Goal: Task Accomplishment & Management: Manage account settings

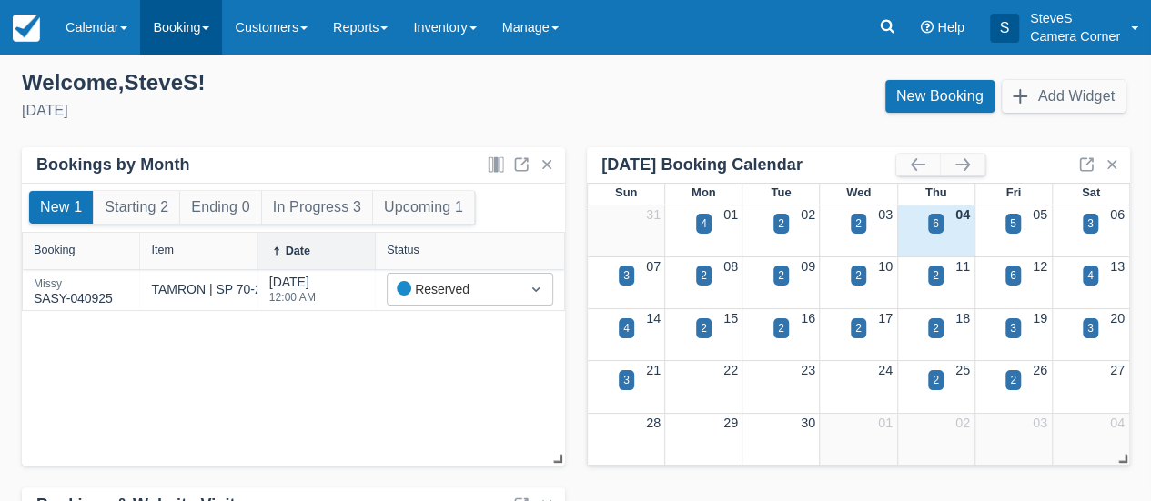
click at [190, 30] on link "Booking" at bounding box center [181, 27] width 82 height 55
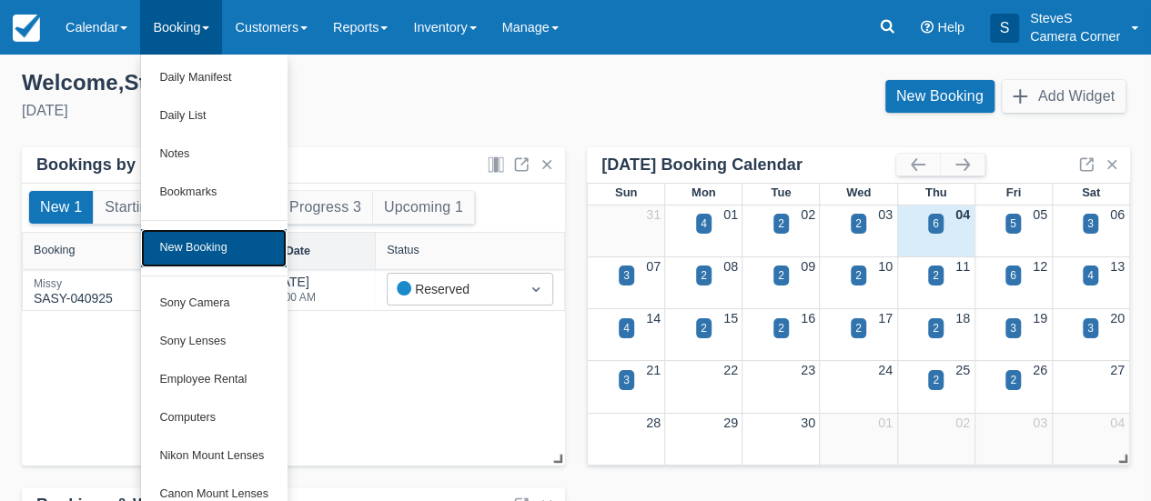
click at [218, 243] on link "New Booking" at bounding box center [214, 248] width 146 height 38
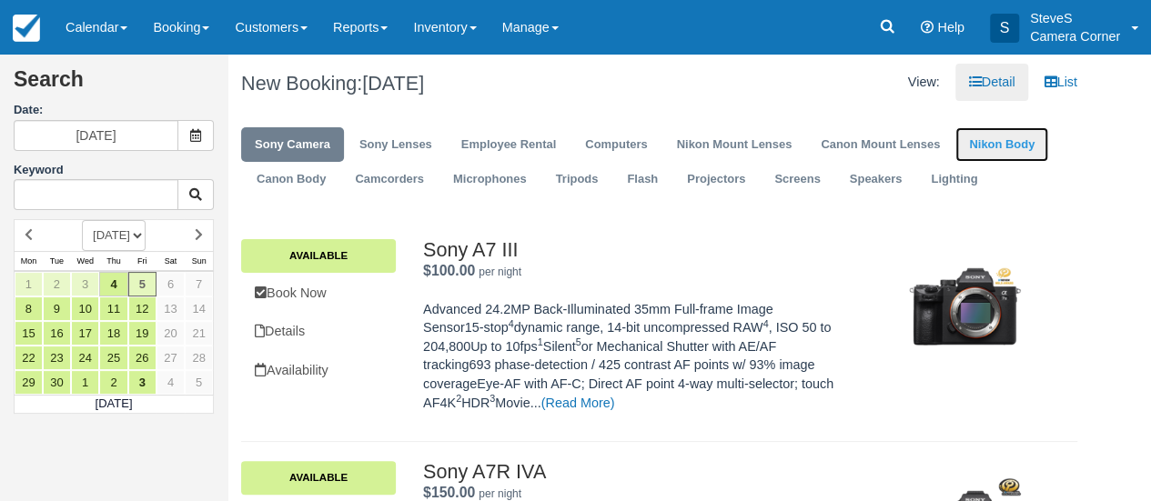
click at [1007, 148] on link "Nikon Body" at bounding box center [1002, 144] width 93 height 35
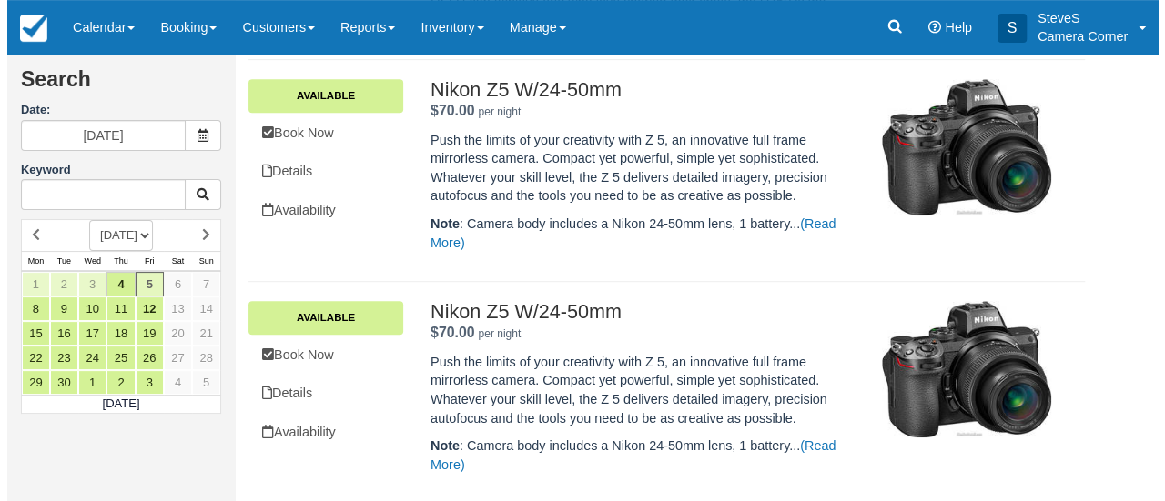
scroll to position [383, 0]
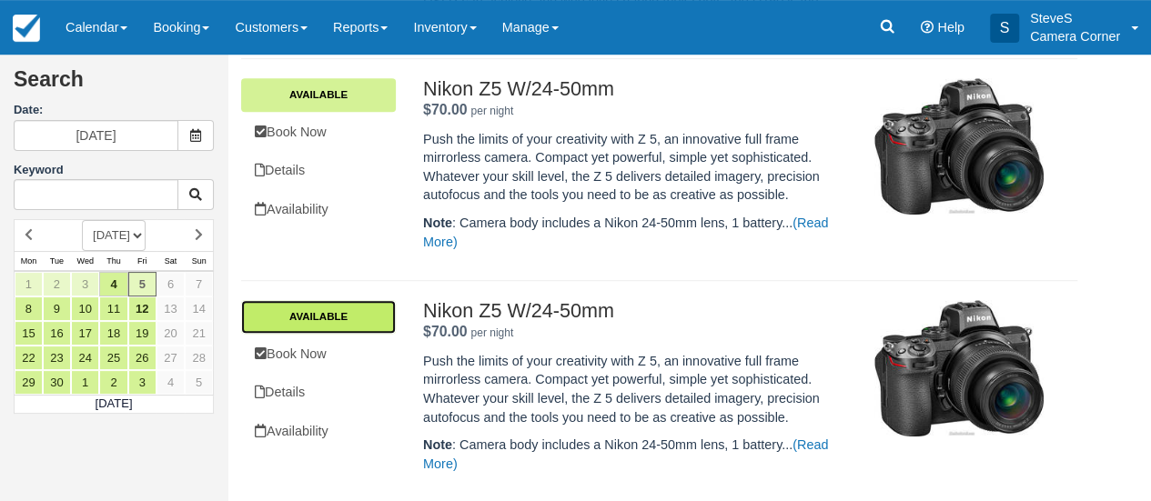
click at [293, 316] on link "Available" at bounding box center [318, 316] width 155 height 33
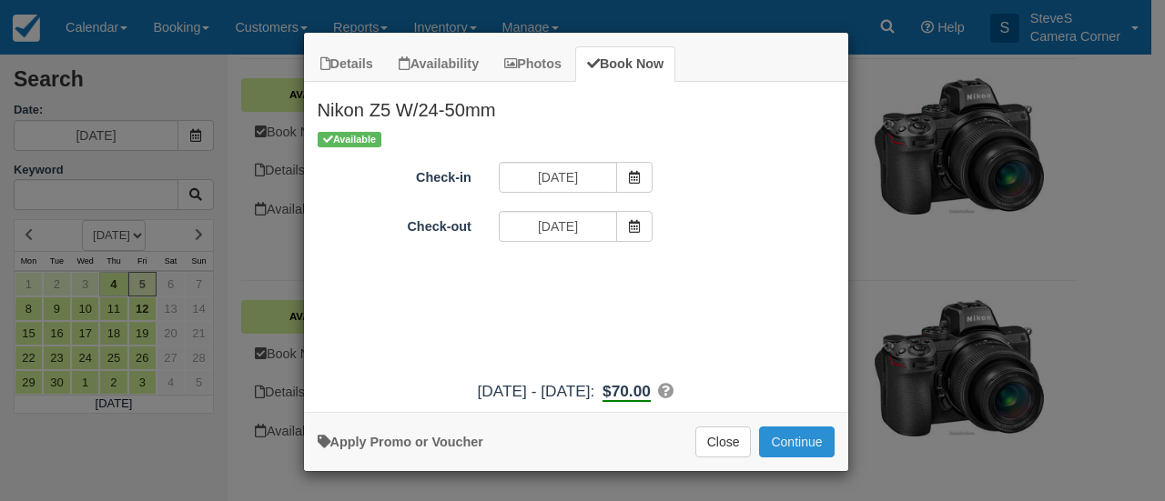
click at [790, 436] on button "Continue" at bounding box center [796, 442] width 75 height 31
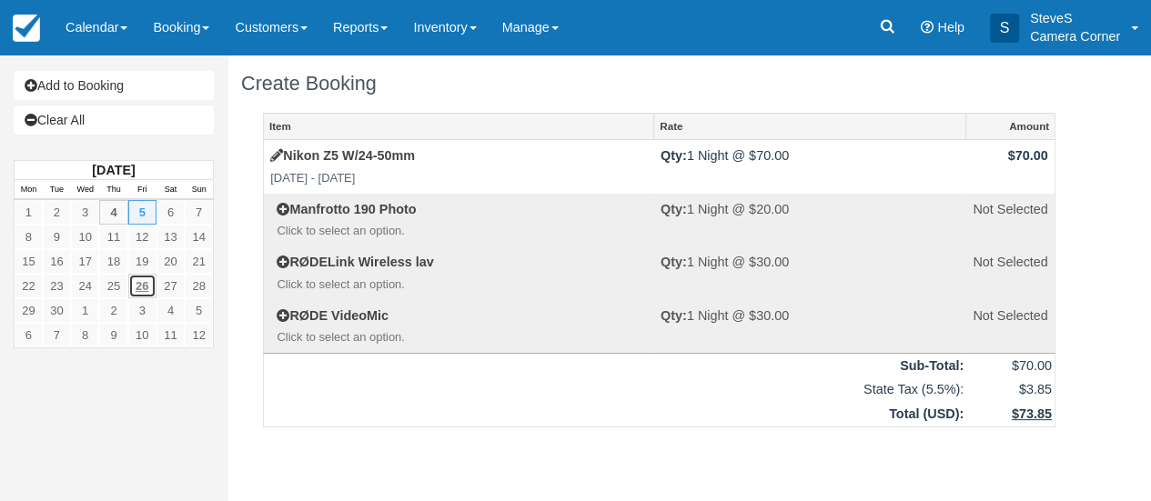
click at [140, 279] on link "26" at bounding box center [142, 286] width 28 height 25
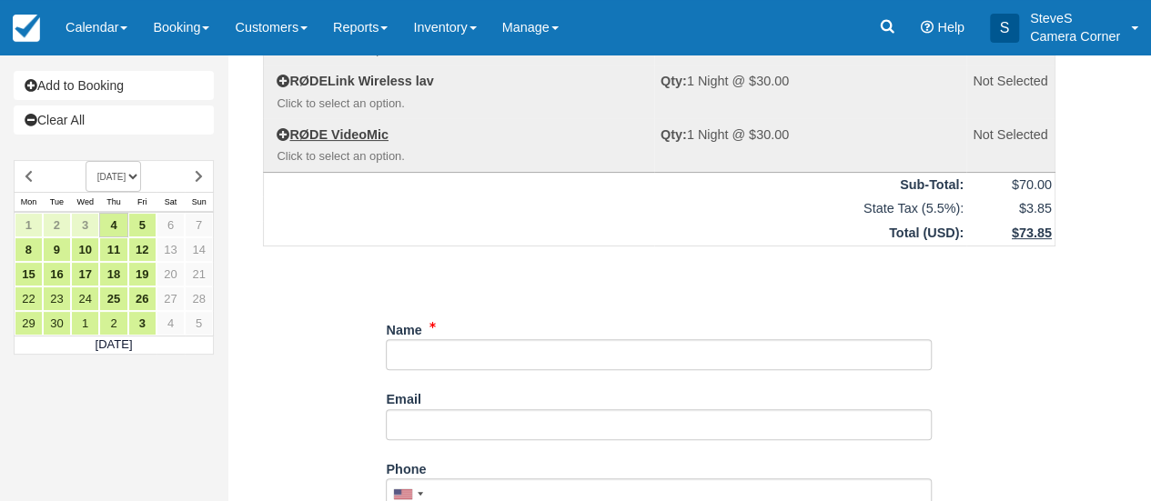
scroll to position [182, 0]
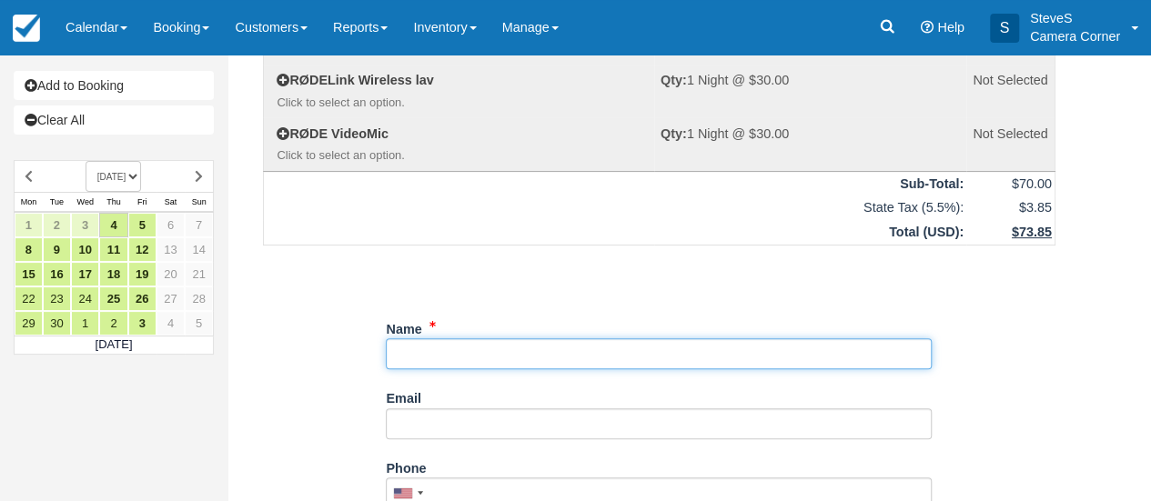
click at [470, 350] on input "Name" at bounding box center [659, 354] width 546 height 31
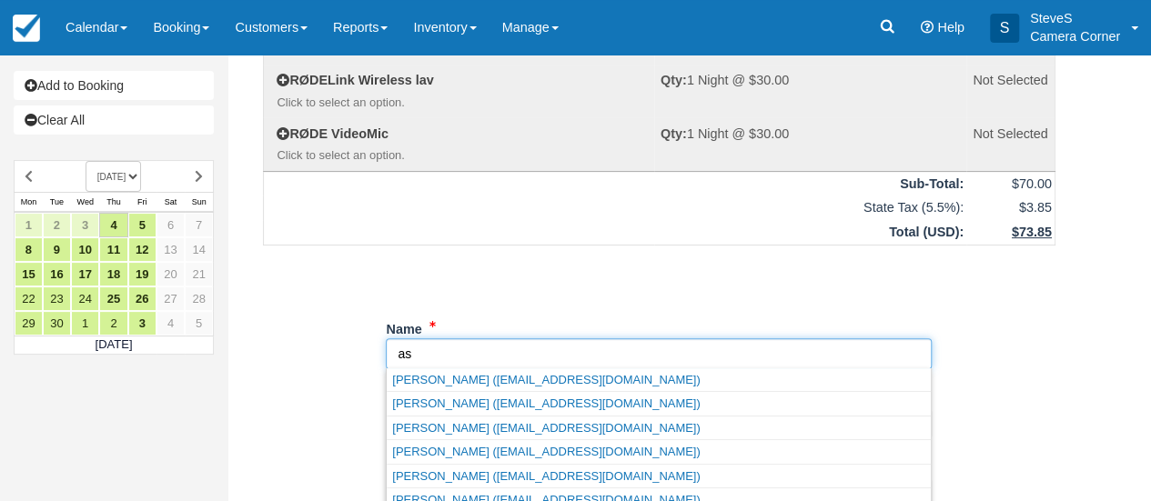
type input "a"
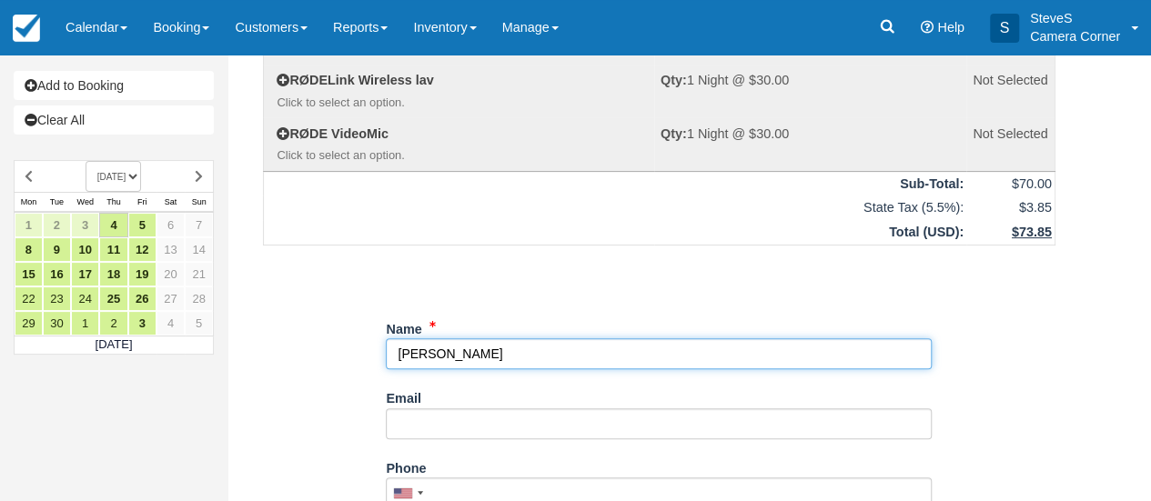
type input "[PERSON_NAME]"
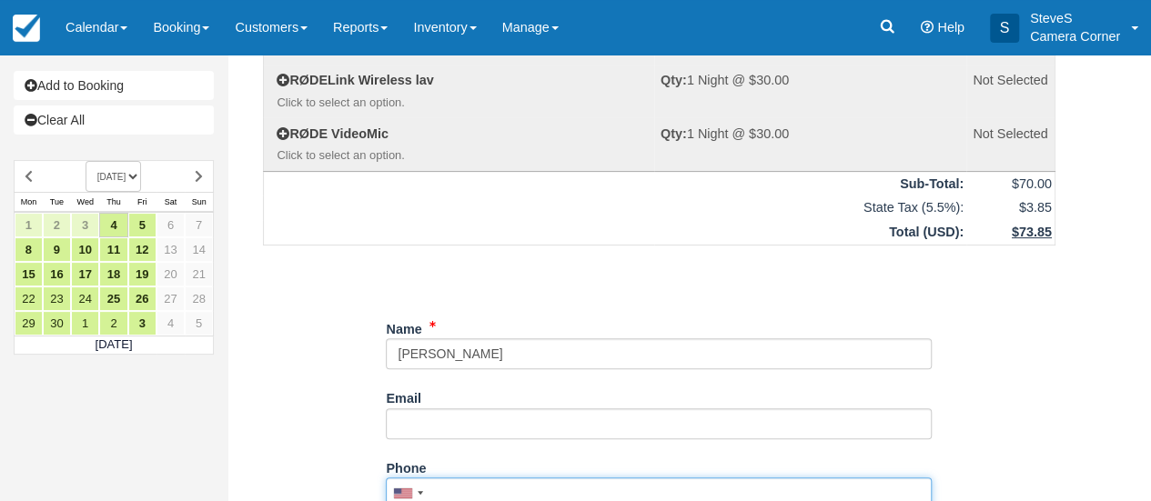
scroll to position [187, 0]
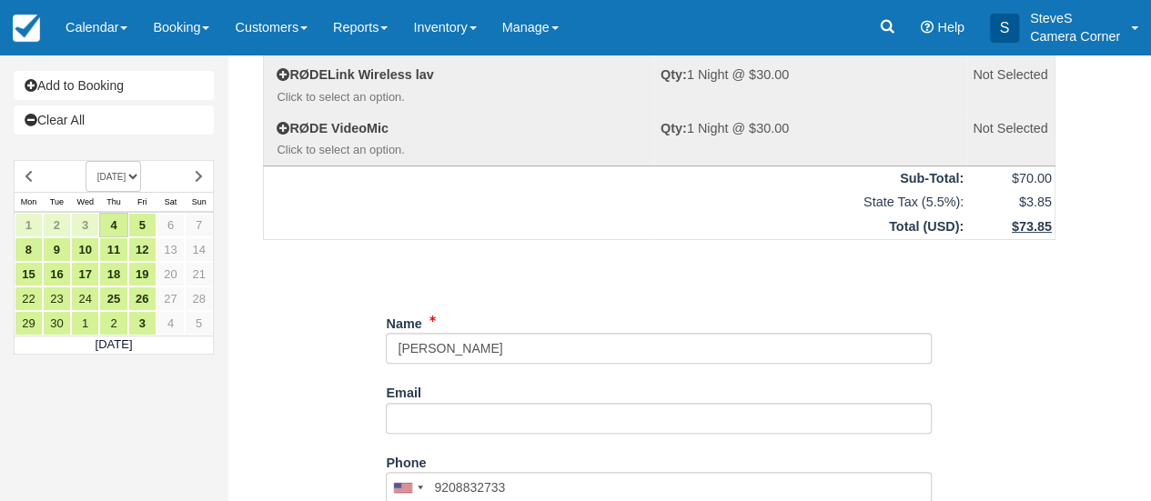
type input "(920) 883-2733"
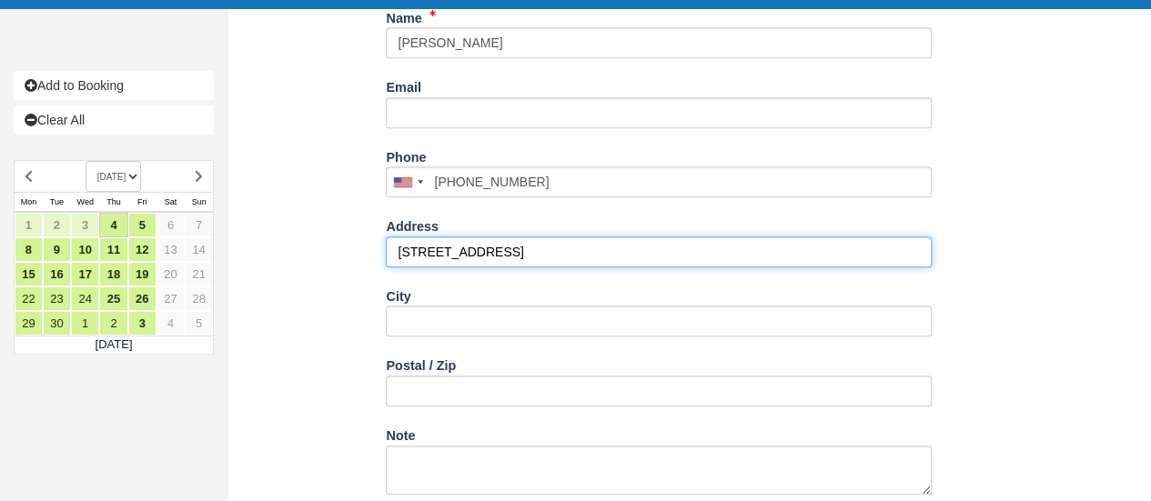
type input "[STREET_ADDRESS]"
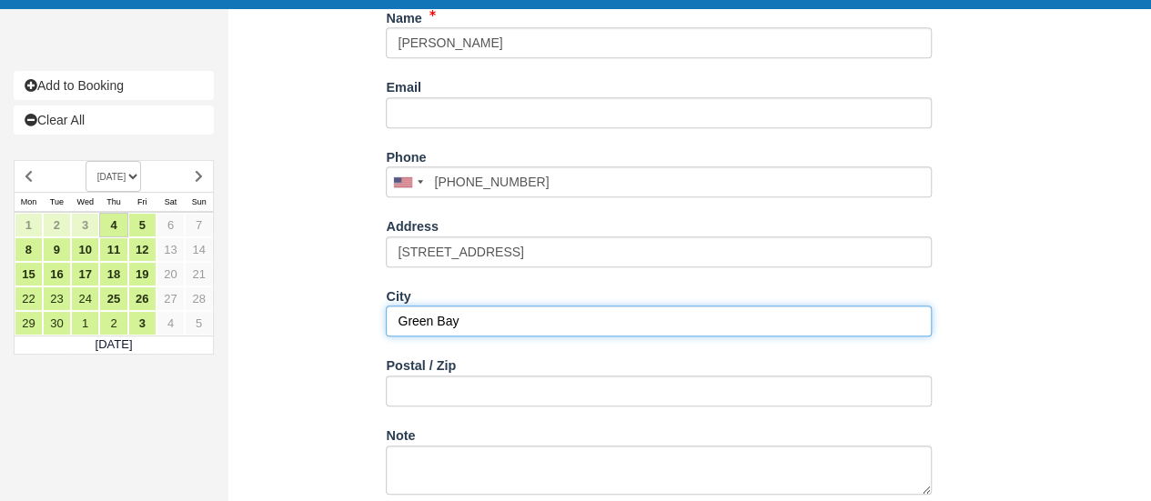
type input "Green Bay"
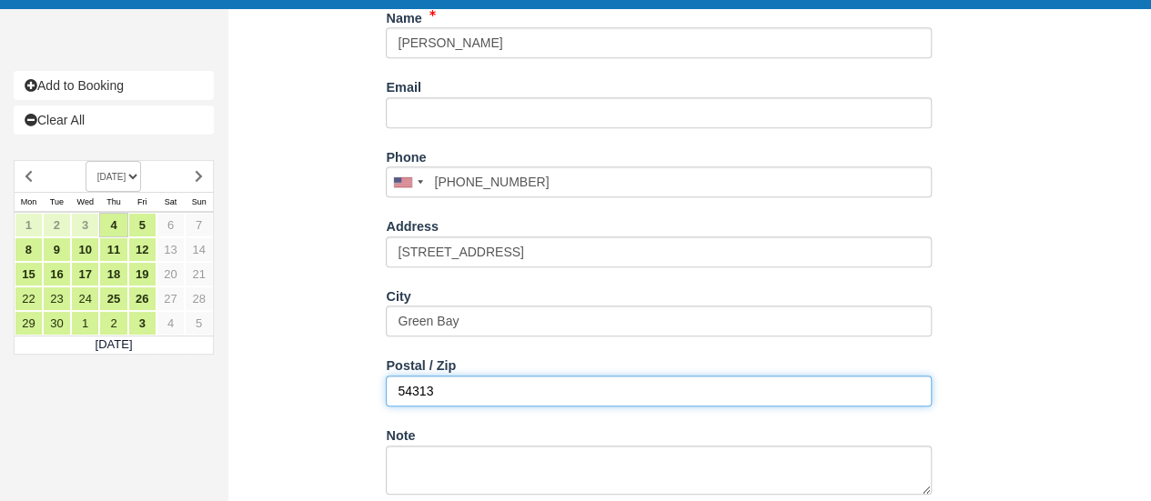
type input "54313"
type input "+19208832733"
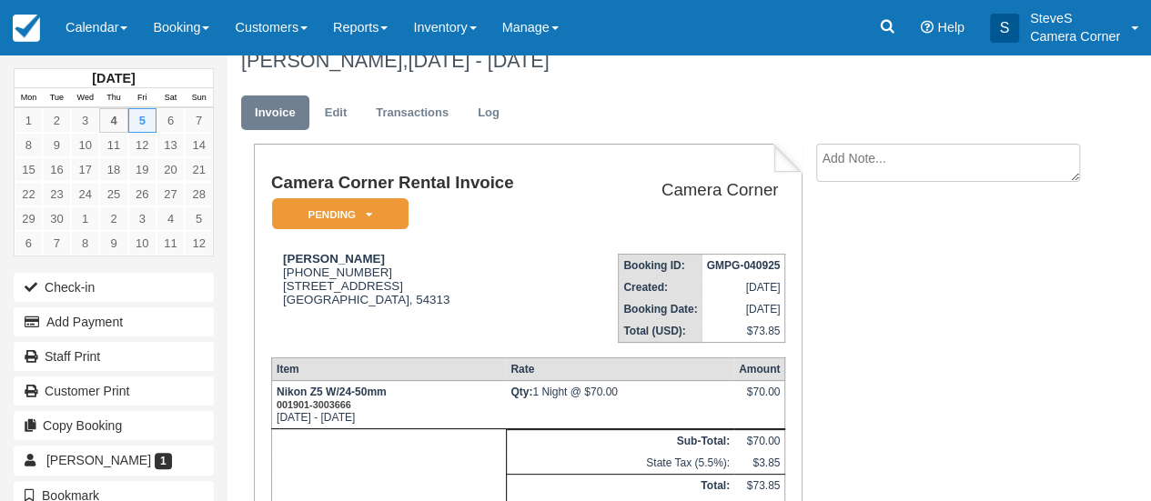
scroll to position [22, 0]
click at [341, 115] on link "Edit" at bounding box center [335, 113] width 49 height 35
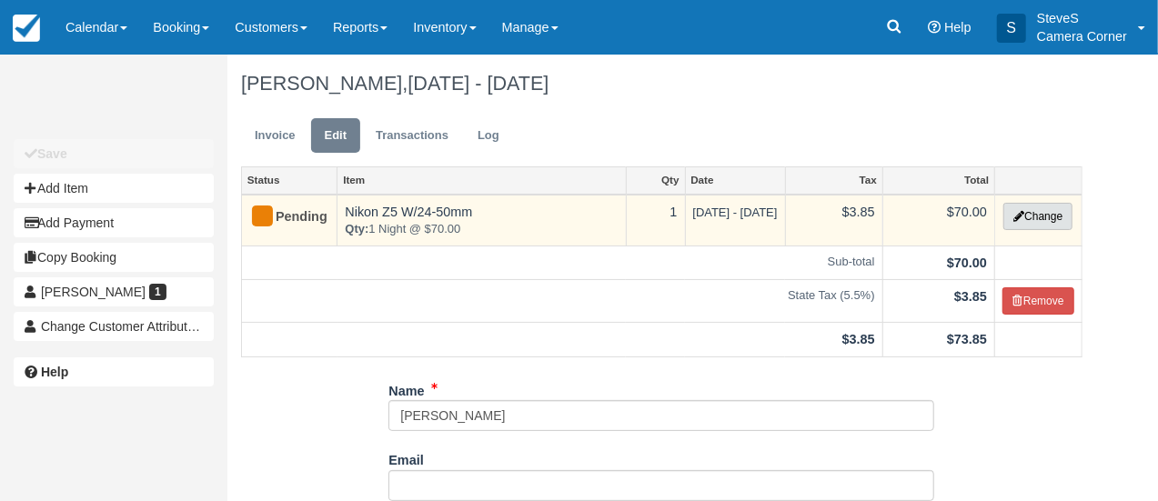
click at [1028, 221] on button "Change" at bounding box center [1038, 216] width 69 height 27
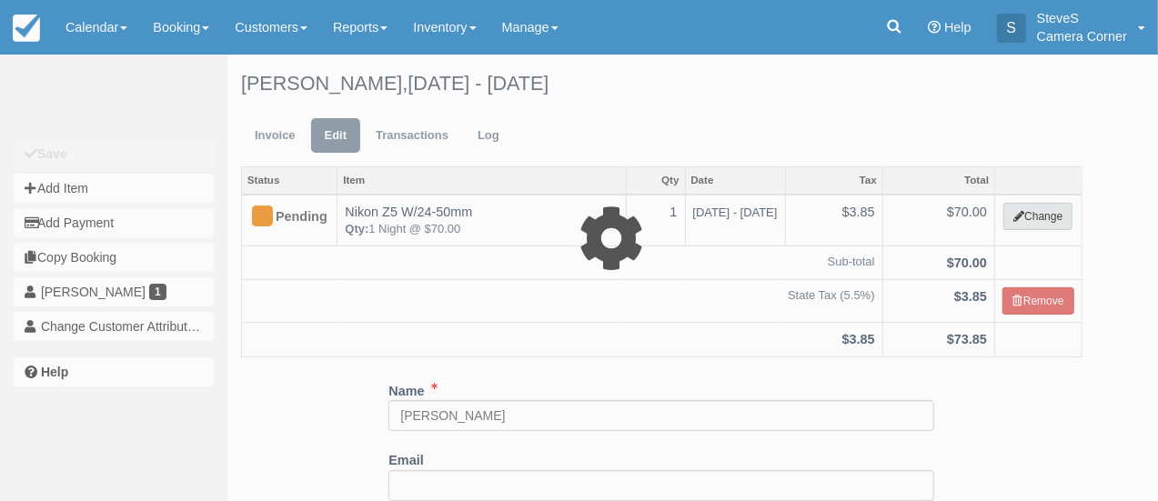
select select "10"
type input "70.00"
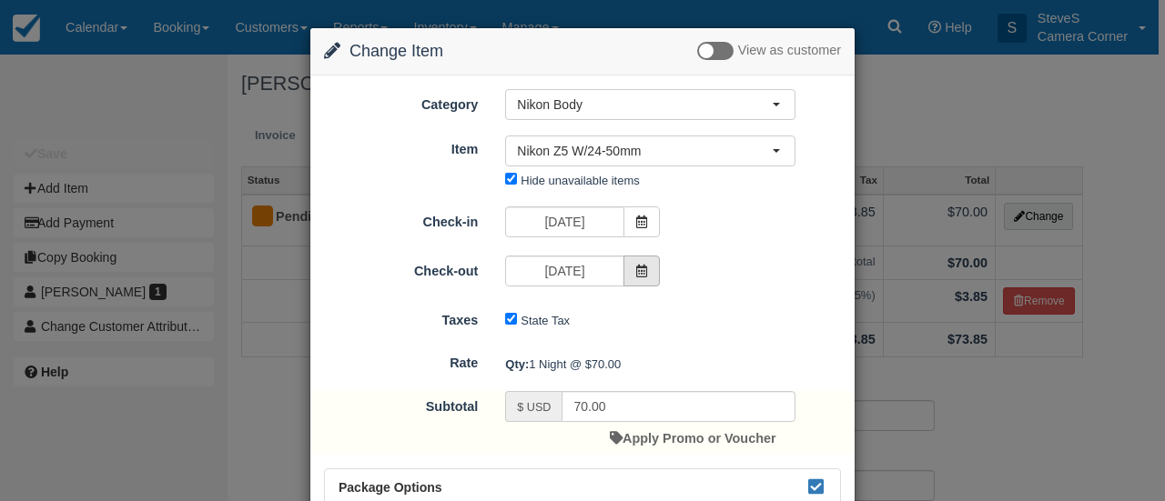
click at [642, 271] on icon at bounding box center [641, 271] width 13 height 13
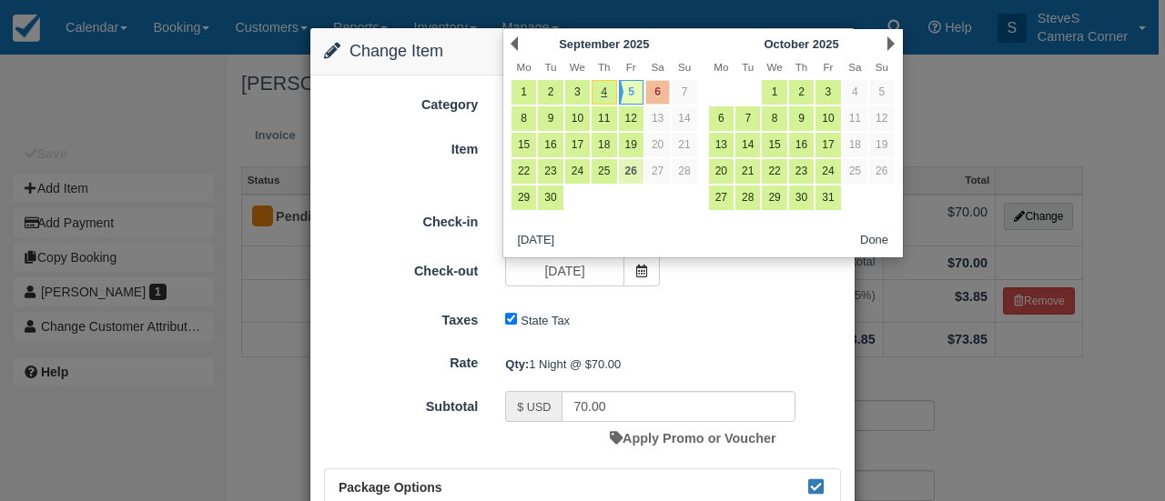
click at [632, 168] on link "26" at bounding box center [631, 171] width 25 height 25
type input "09/26/25"
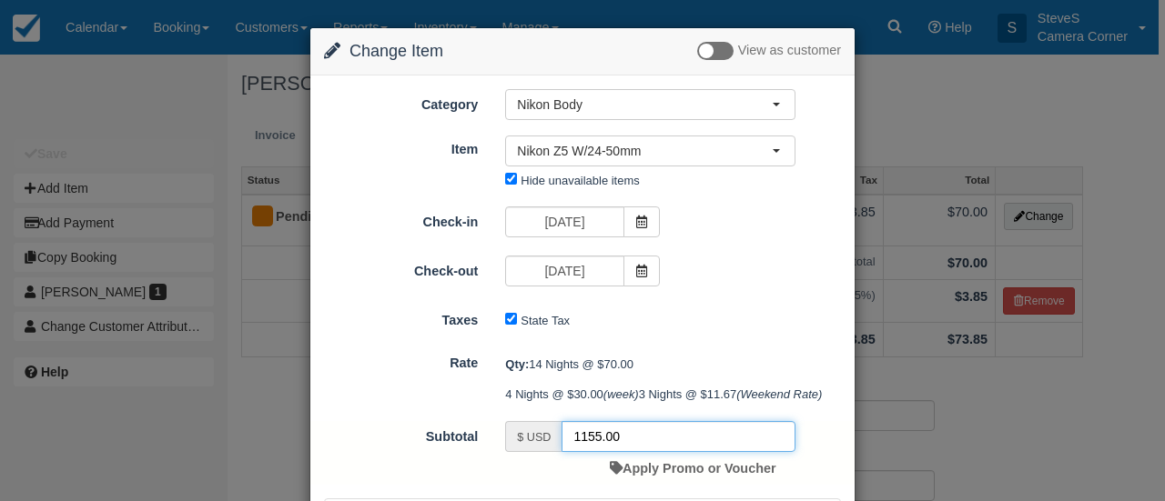
drag, startPoint x: 634, startPoint y: 461, endPoint x: 550, endPoint y: 467, distance: 84.8
click at [550, 452] on div "$ USD 1155.00" at bounding box center [650, 436] width 290 height 31
type input "9"
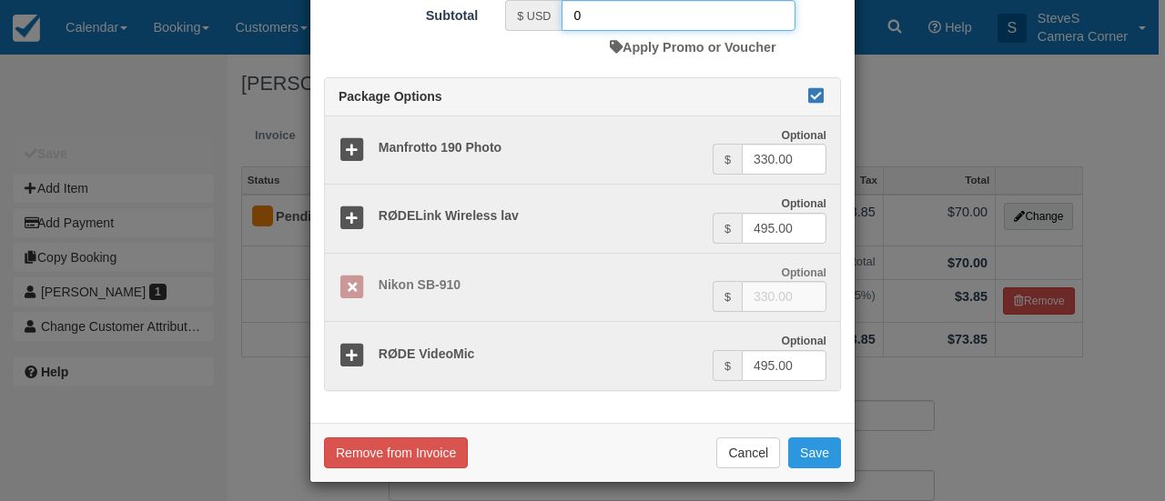
scroll to position [395, 0]
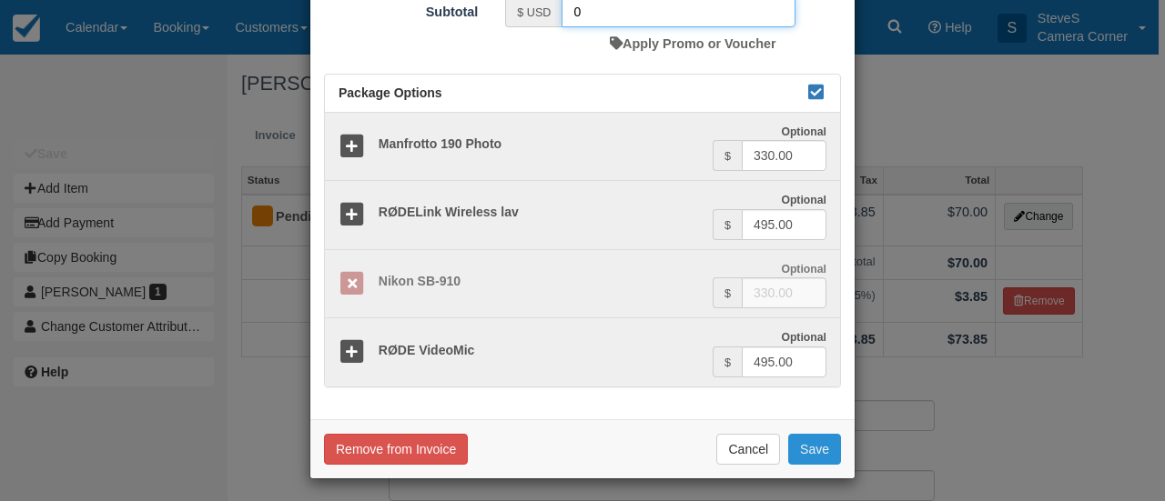
type input "0"
click at [817, 441] on button "Save" at bounding box center [814, 449] width 53 height 31
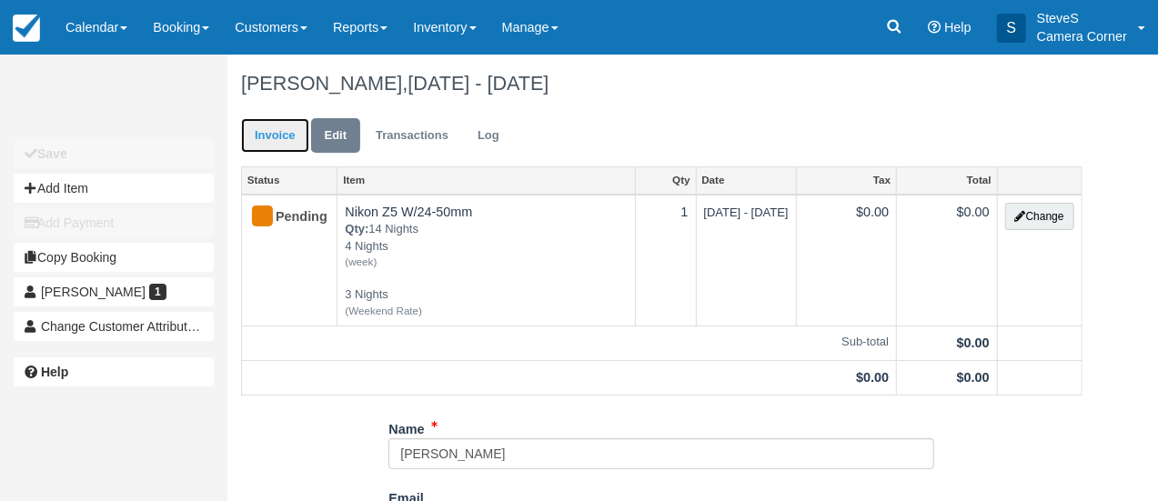
click at [277, 136] on link "Invoice" at bounding box center [275, 135] width 68 height 35
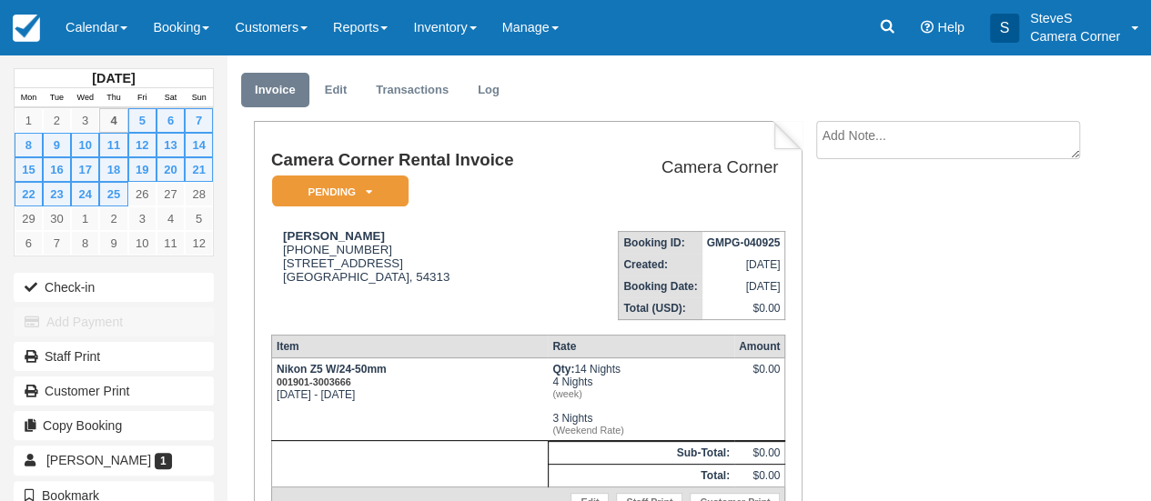
scroll to position [45, 0]
click at [31, 218] on link "29" at bounding box center [29, 219] width 28 height 25
click at [337, 99] on link "Edit" at bounding box center [335, 91] width 49 height 35
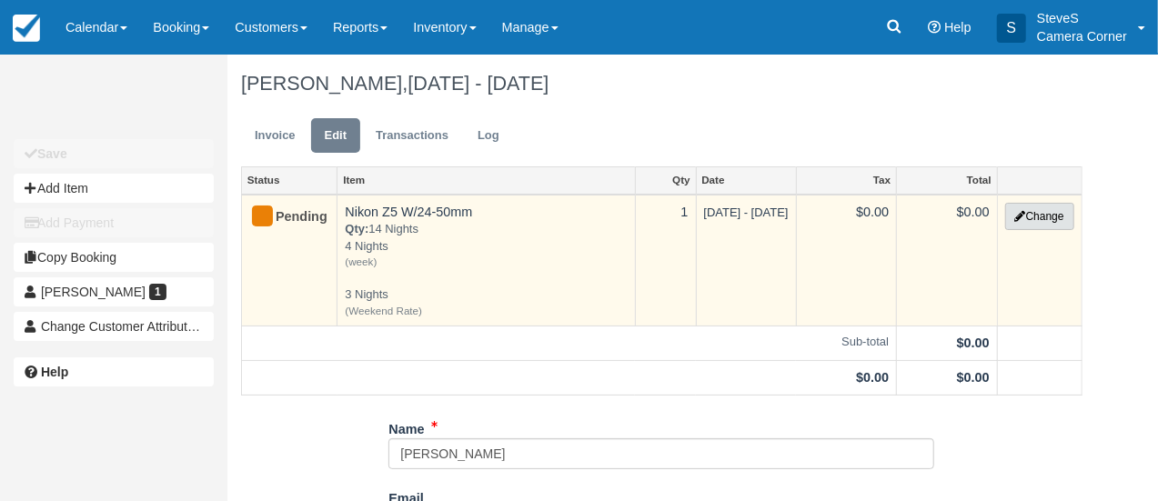
click at [1038, 218] on button "Change" at bounding box center [1040, 216] width 69 height 27
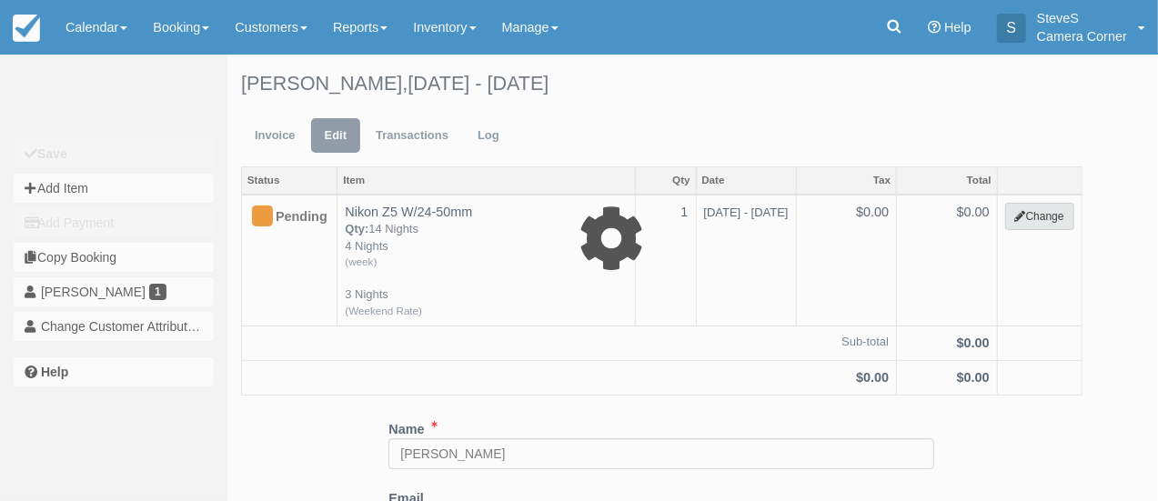
select select "10"
type input "0.00"
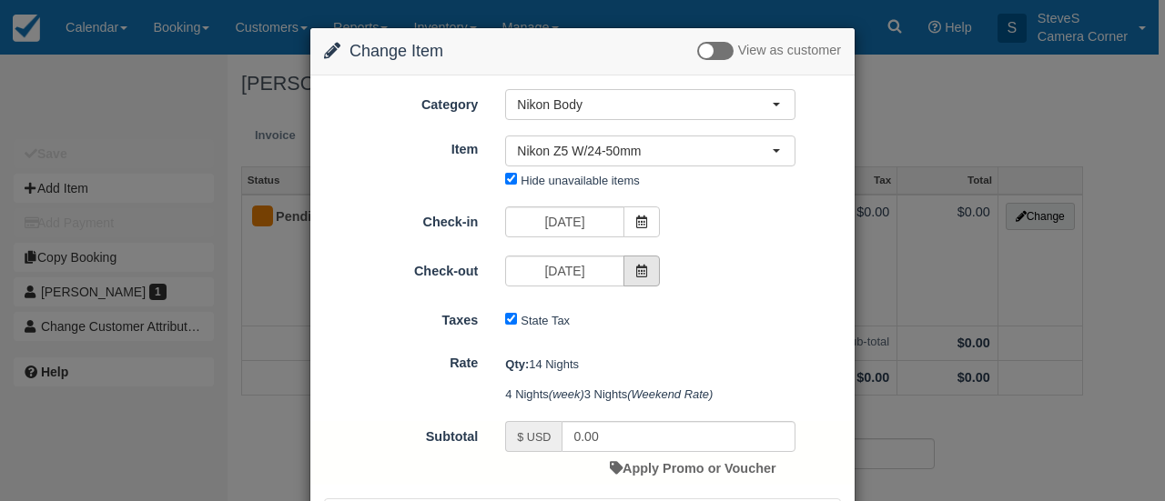
click at [640, 272] on icon at bounding box center [641, 271] width 13 height 13
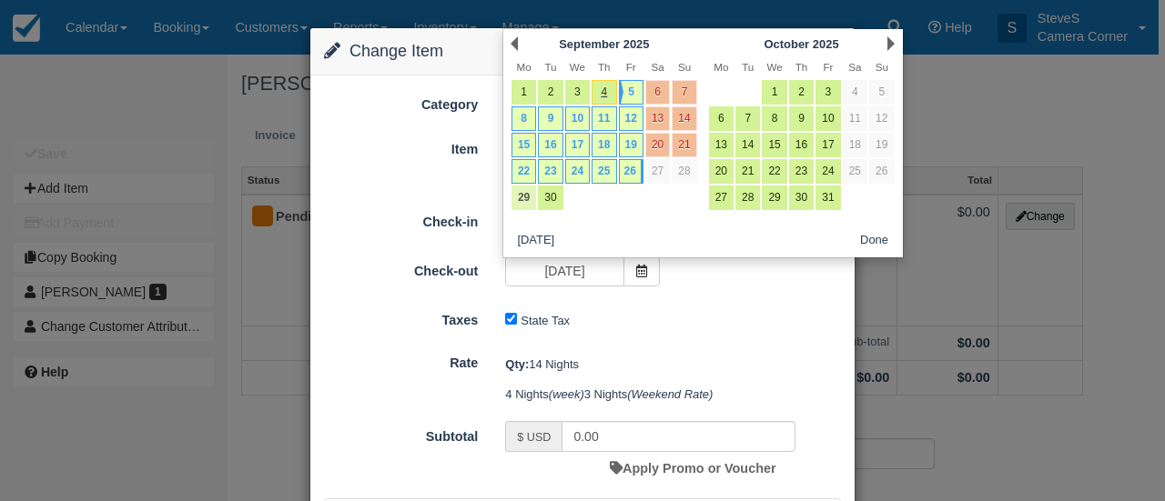
click at [524, 194] on link "29" at bounding box center [523, 198] width 25 height 25
type input "[DATE]"
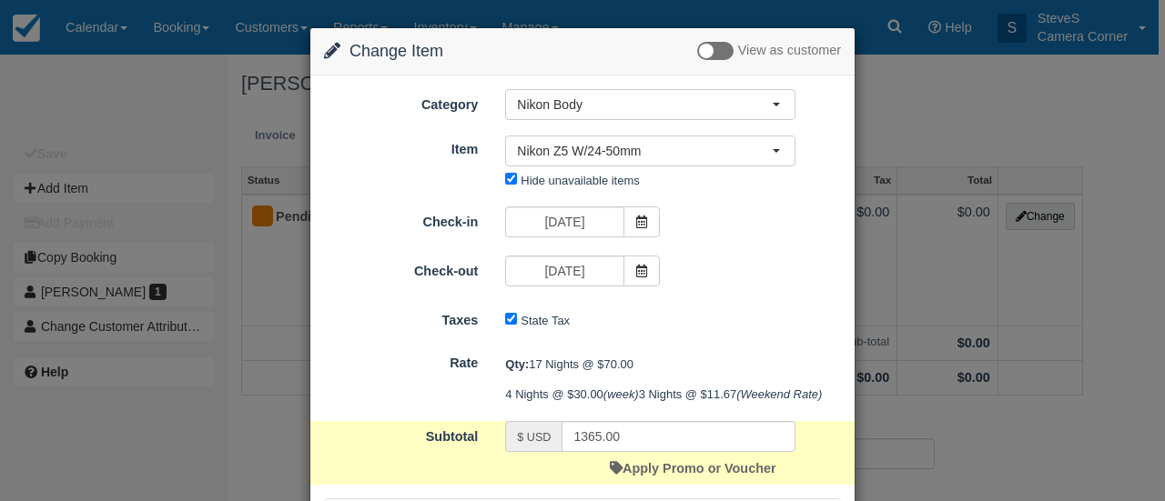
scroll to position [27, 0]
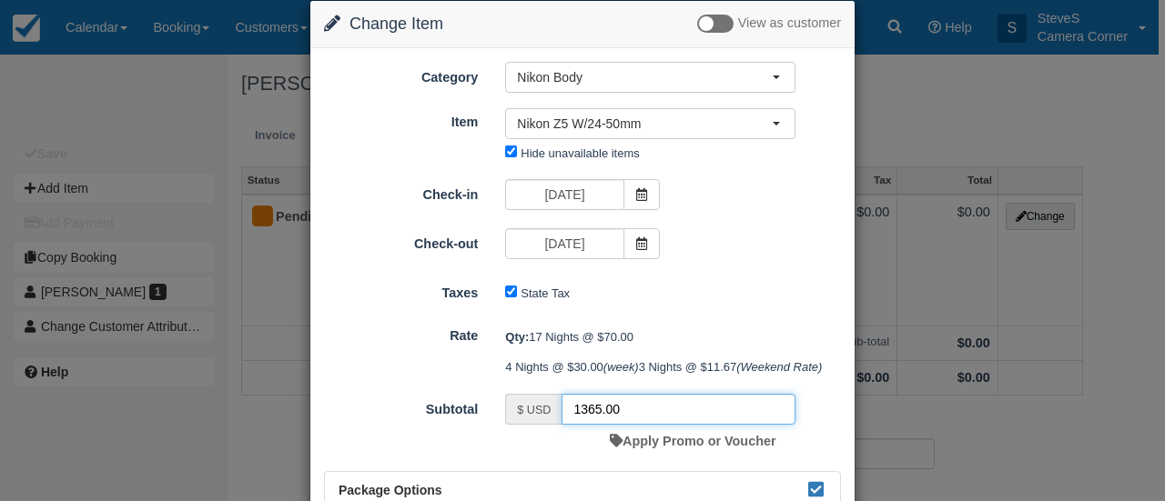
drag, startPoint x: 622, startPoint y: 436, endPoint x: 507, endPoint y: 434, distance: 115.6
click at [507, 425] on div "$ USD 1365.00" at bounding box center [650, 409] width 290 height 31
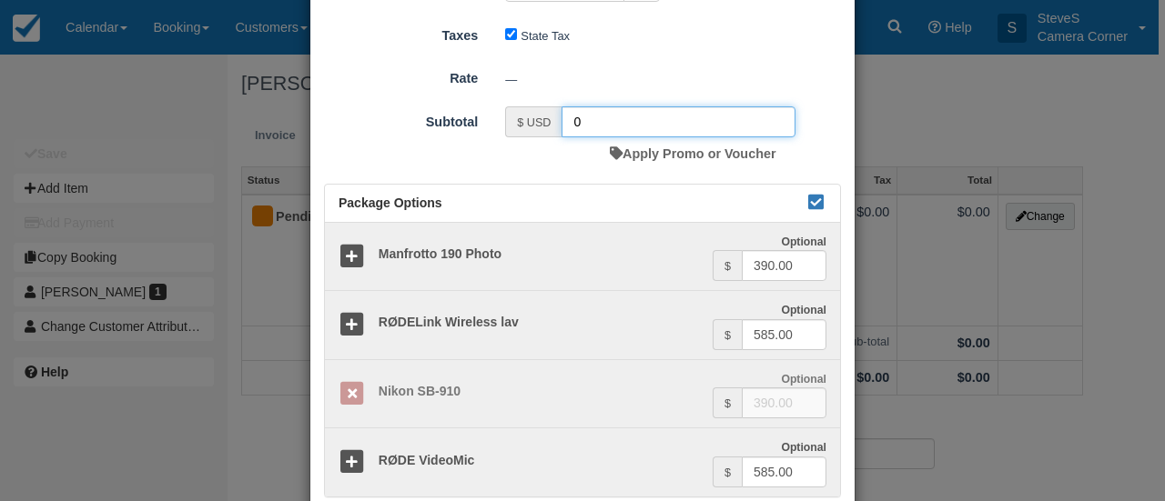
scroll to position [395, 0]
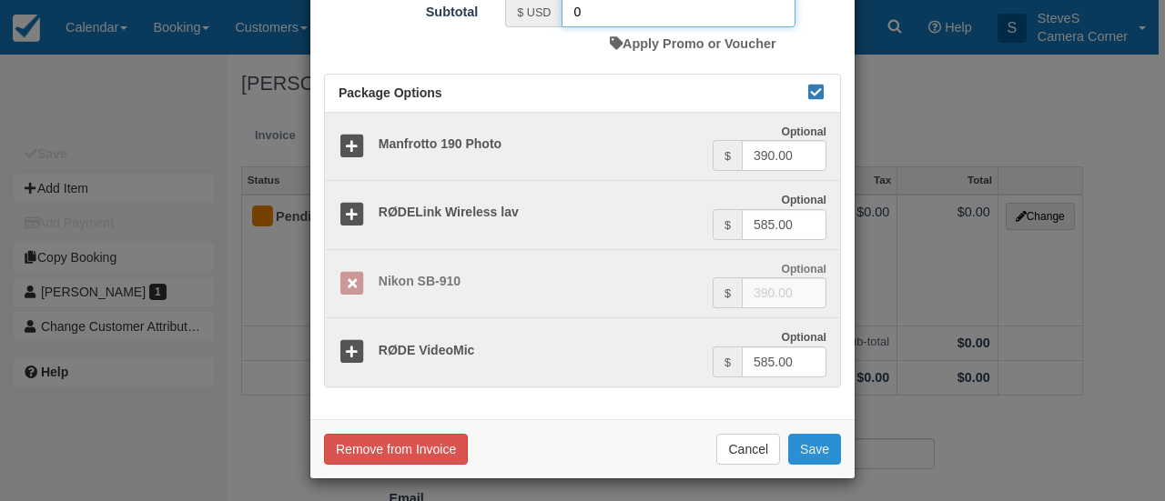
type input "0"
click at [808, 442] on button "Save" at bounding box center [814, 449] width 53 height 31
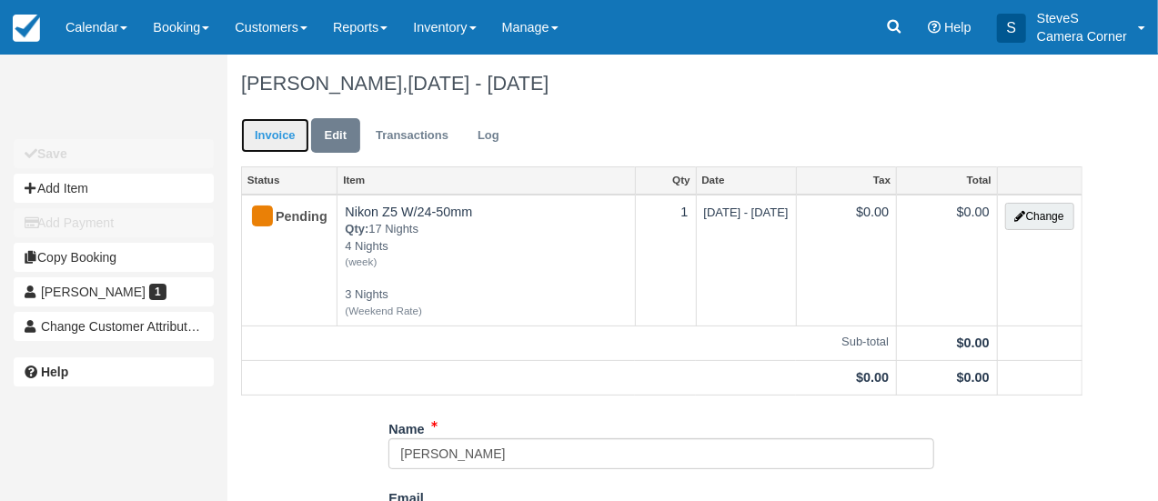
click at [275, 135] on link "Invoice" at bounding box center [275, 135] width 68 height 35
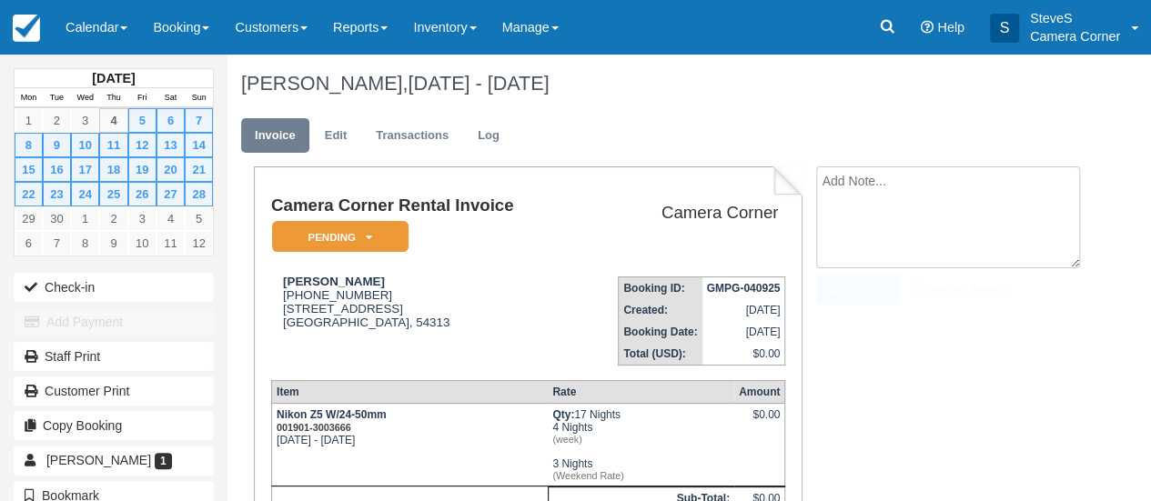
click at [900, 188] on textarea at bounding box center [948, 218] width 264 height 102
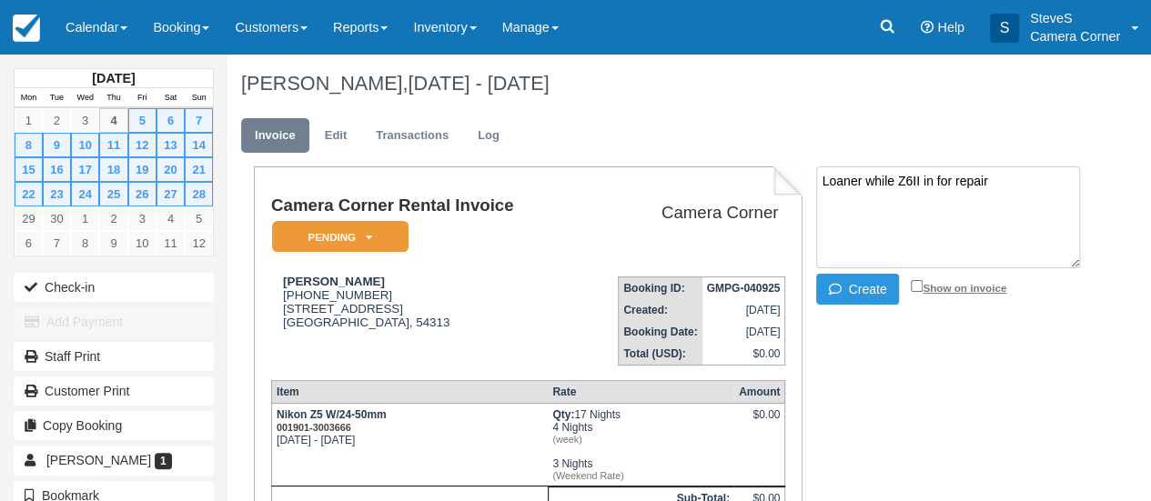
type textarea "Loaner while Z6II in for repair"
click at [918, 287] on input "Show on invoice" at bounding box center [917, 286] width 12 height 12
checkbox input "true"
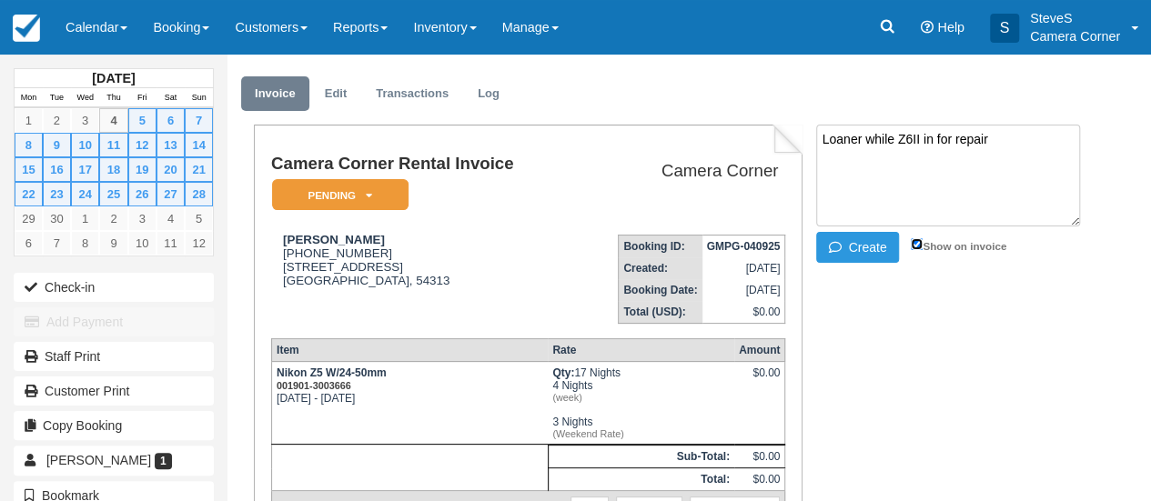
scroll to position [43, 0]
click at [865, 248] on button "Create" at bounding box center [857, 246] width 82 height 31
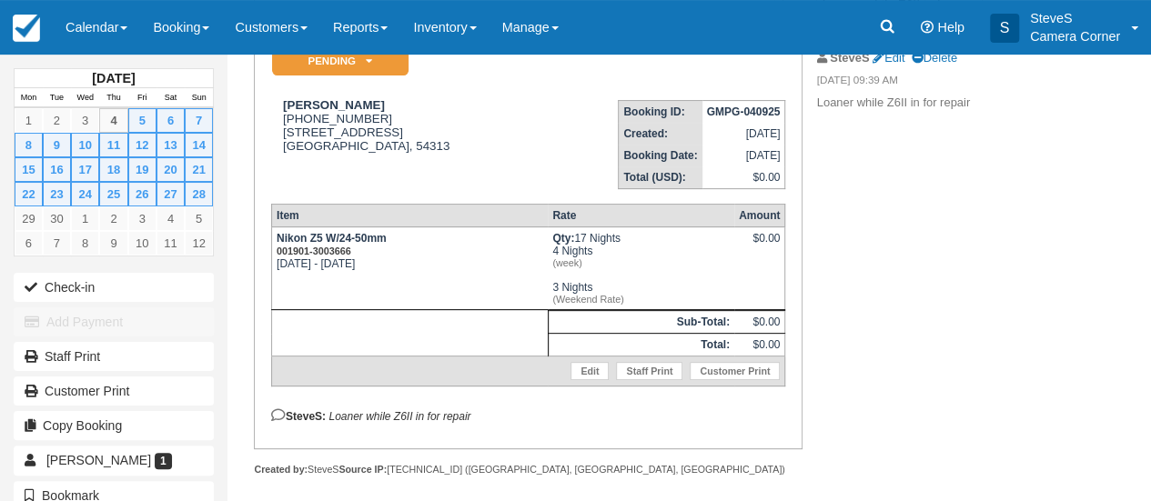
scroll to position [190, 0]
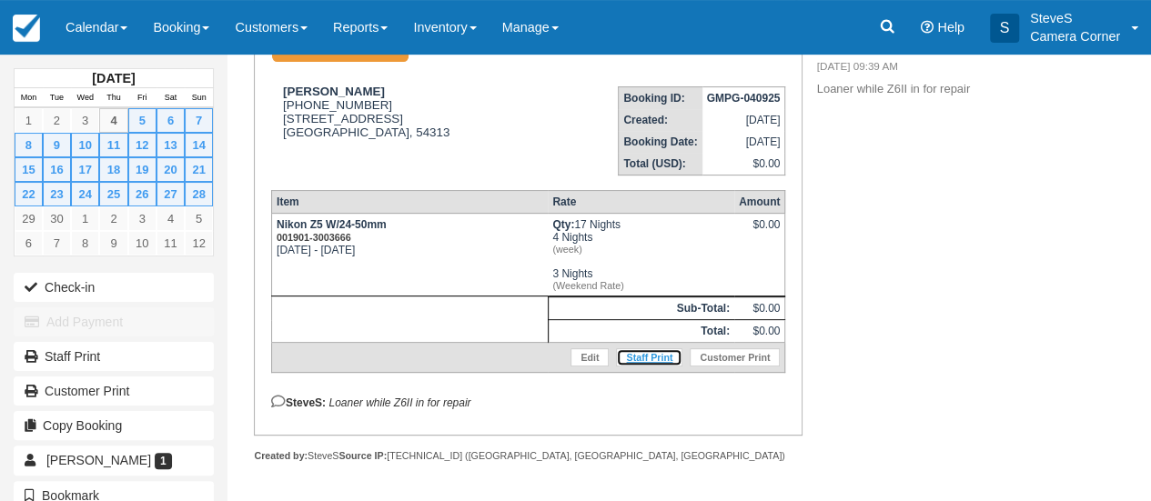
click at [644, 354] on link "Staff Print" at bounding box center [649, 358] width 66 height 18
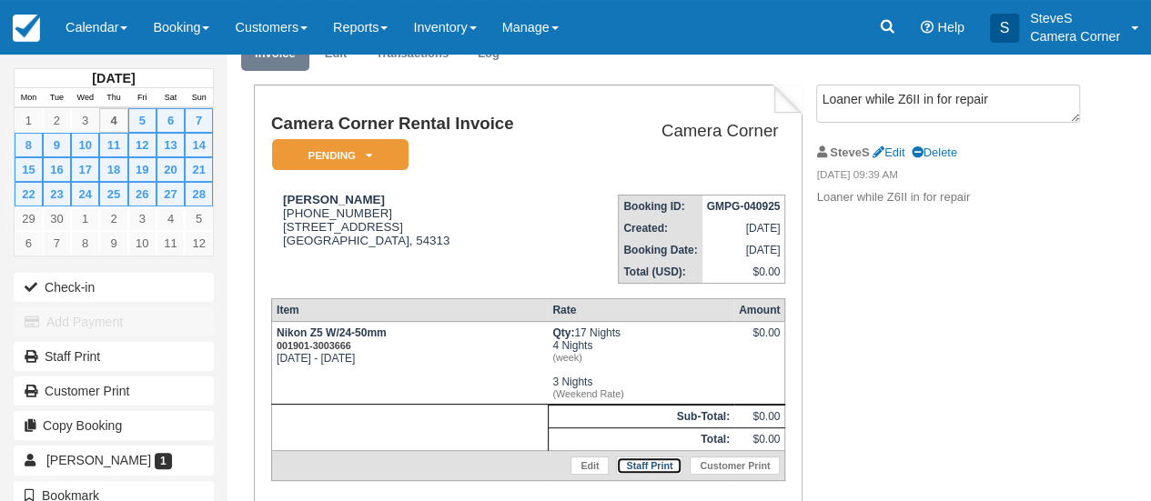
scroll to position [0, 0]
